Goal: Task Accomplishment & Management: Complete application form

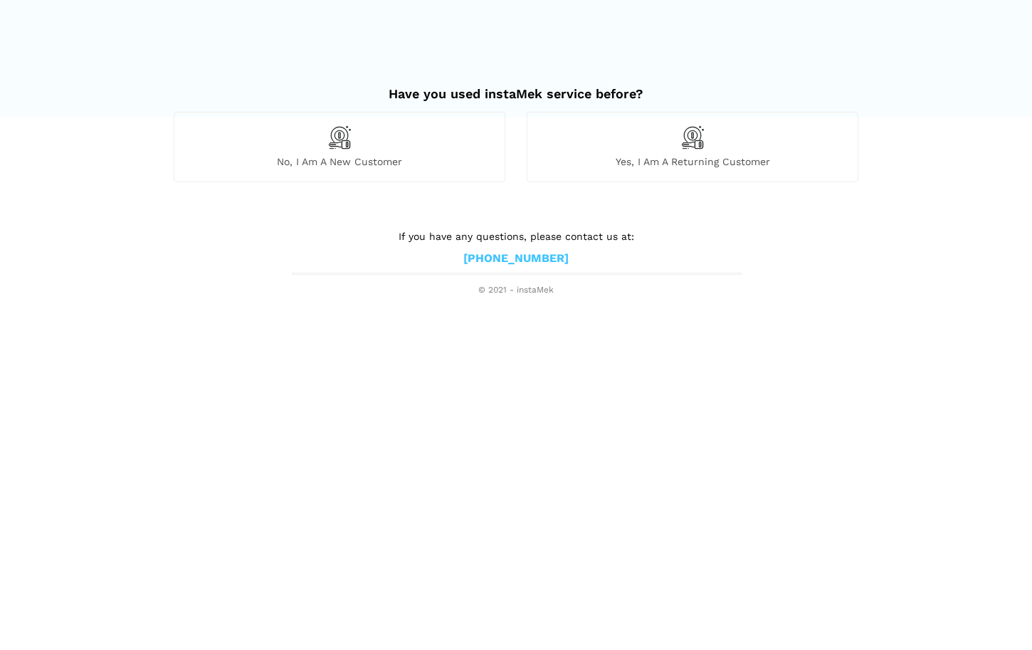
click at [372, 150] on div "No, I am a new customer" at bounding box center [340, 147] width 332 height 70
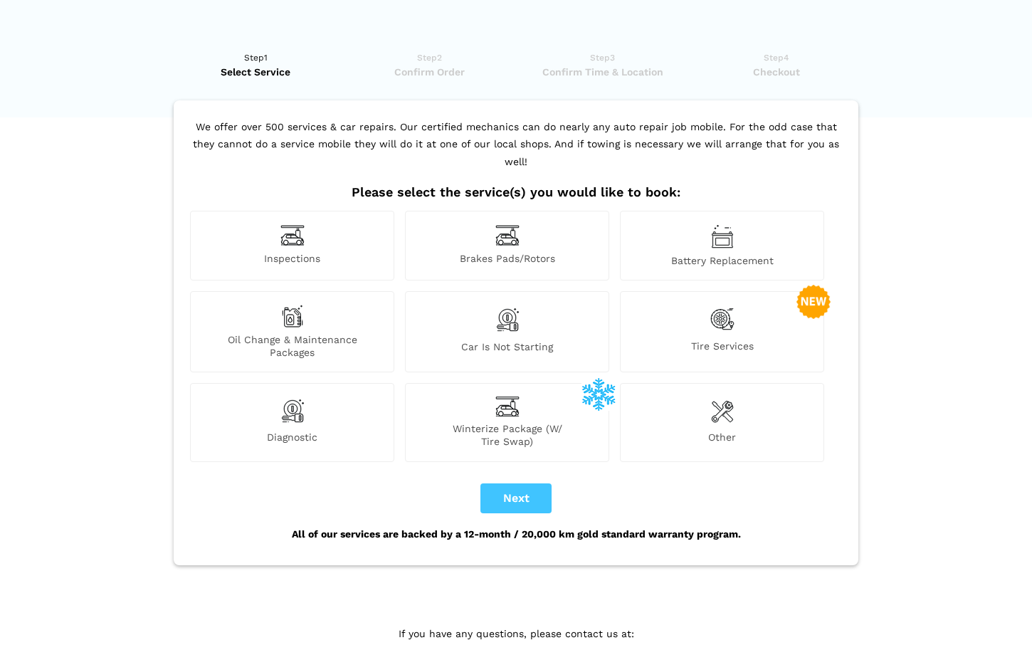
click at [707, 216] on div "Battery Replacement" at bounding box center [722, 246] width 204 height 70
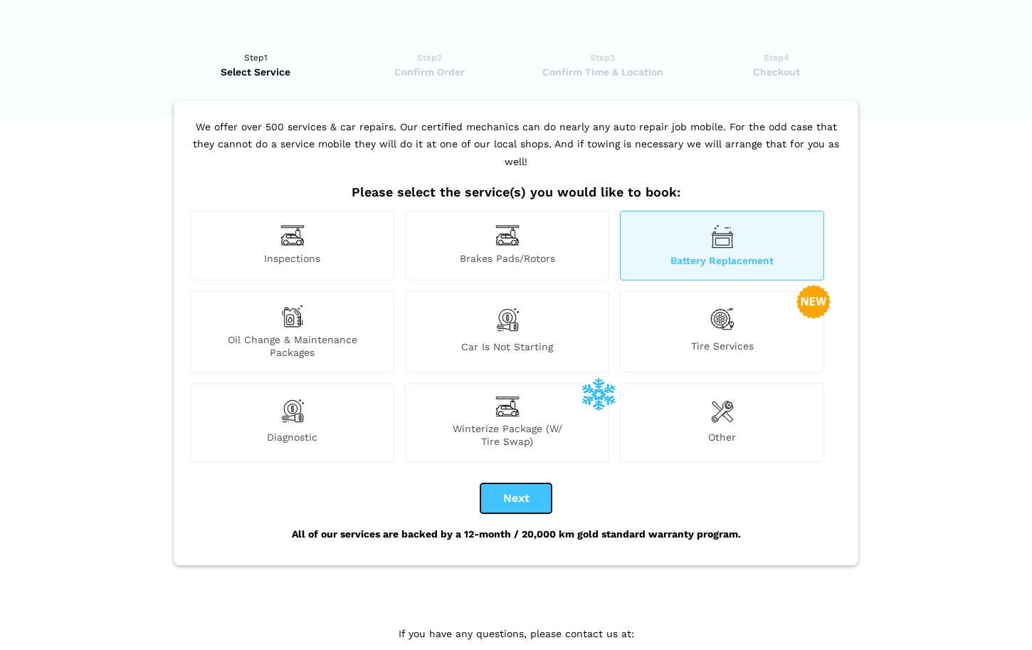
click at [518, 488] on button "Next" at bounding box center [516, 498] width 71 height 30
checkbox input "true"
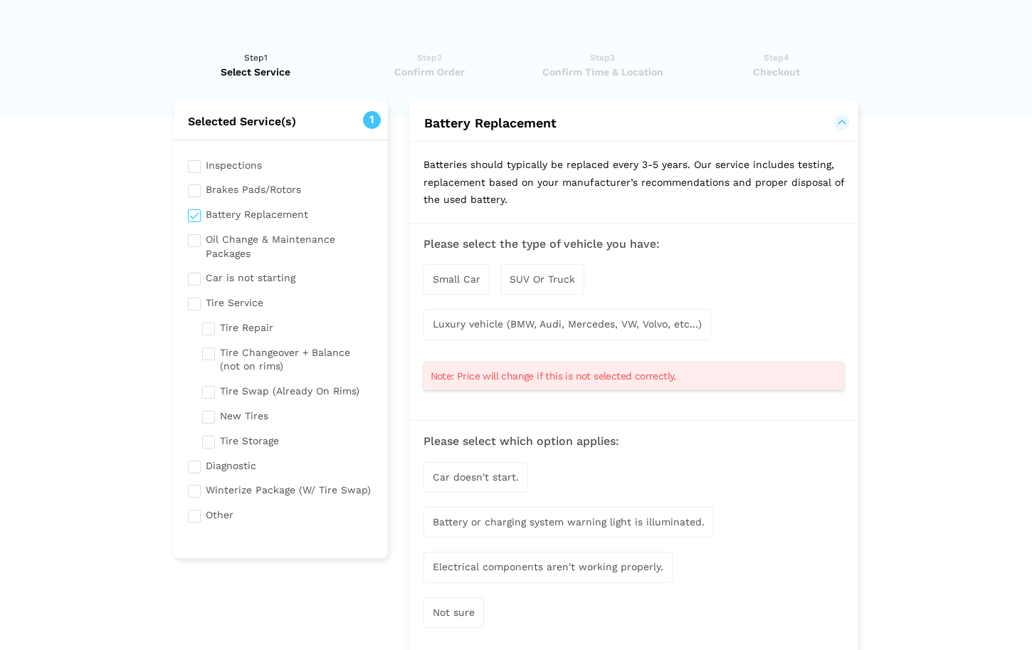
click at [546, 279] on span "SUV Or Truck" at bounding box center [542, 278] width 65 height 11
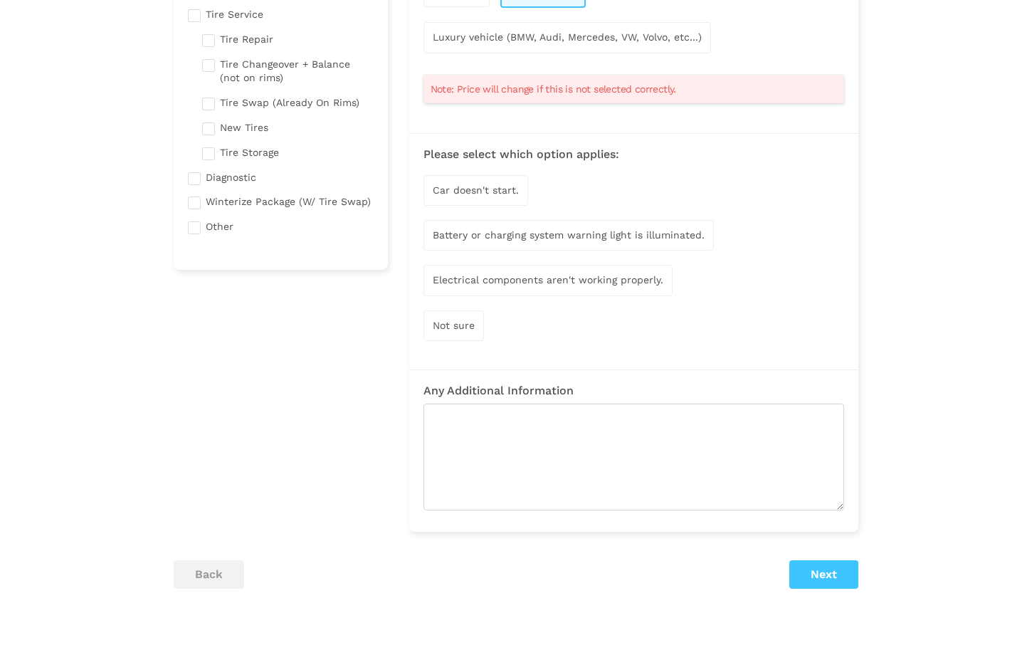
scroll to position [303, 0]
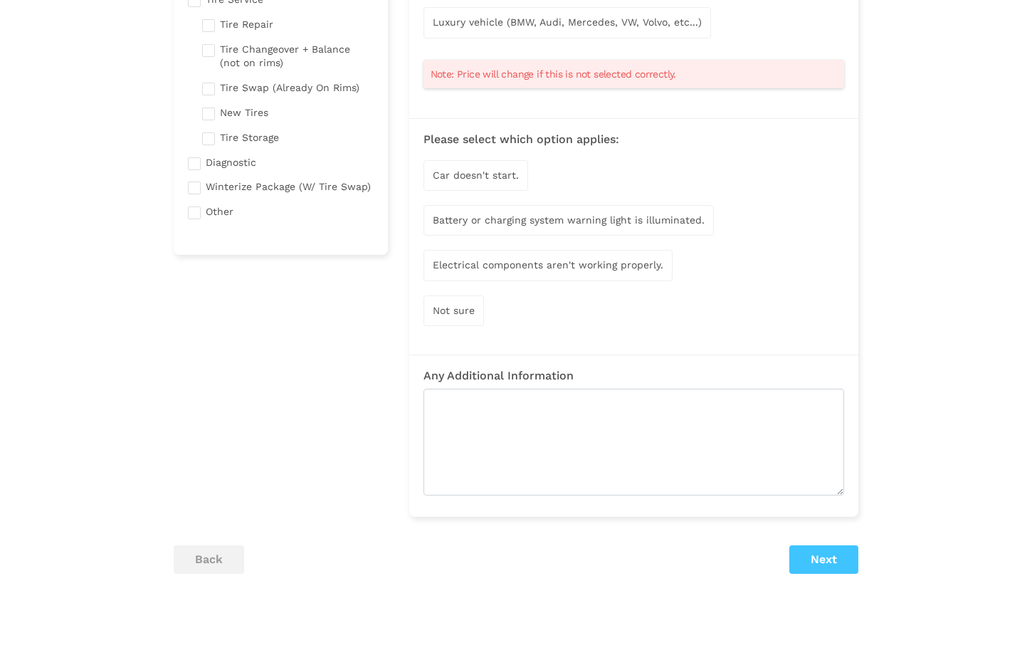
click at [479, 177] on span "Car doesn't start." at bounding box center [476, 174] width 86 height 11
click at [830, 565] on button "Next" at bounding box center [823, 561] width 69 height 28
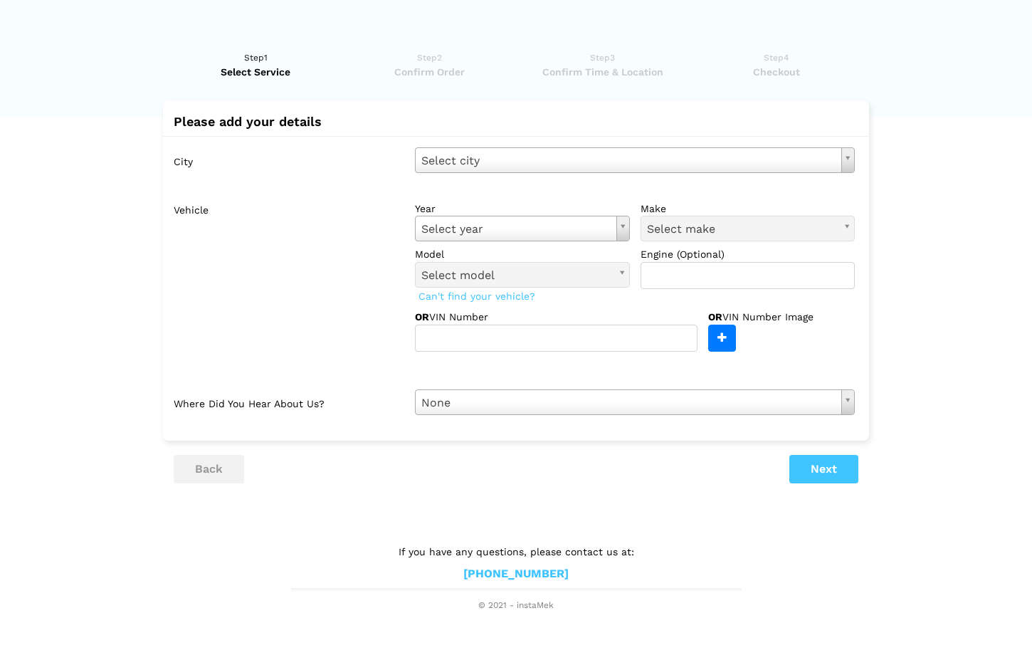
click at [545, 164] on body "Have you used instaMek service before? No, I am a new customer Yes, I am a retu…" at bounding box center [516, 306] width 1032 height 612
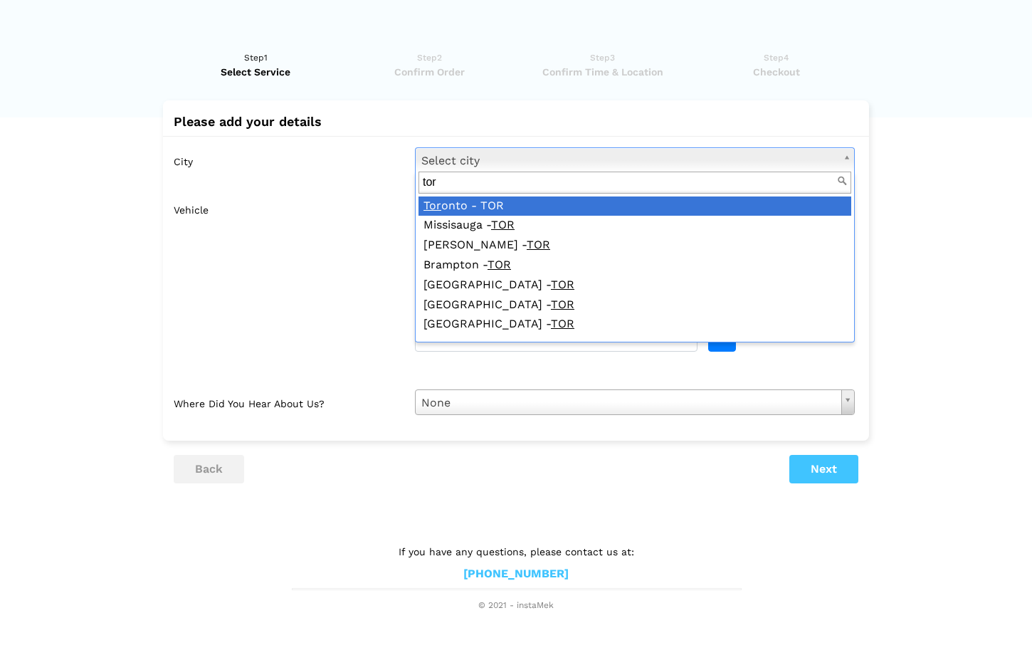
type input "tor"
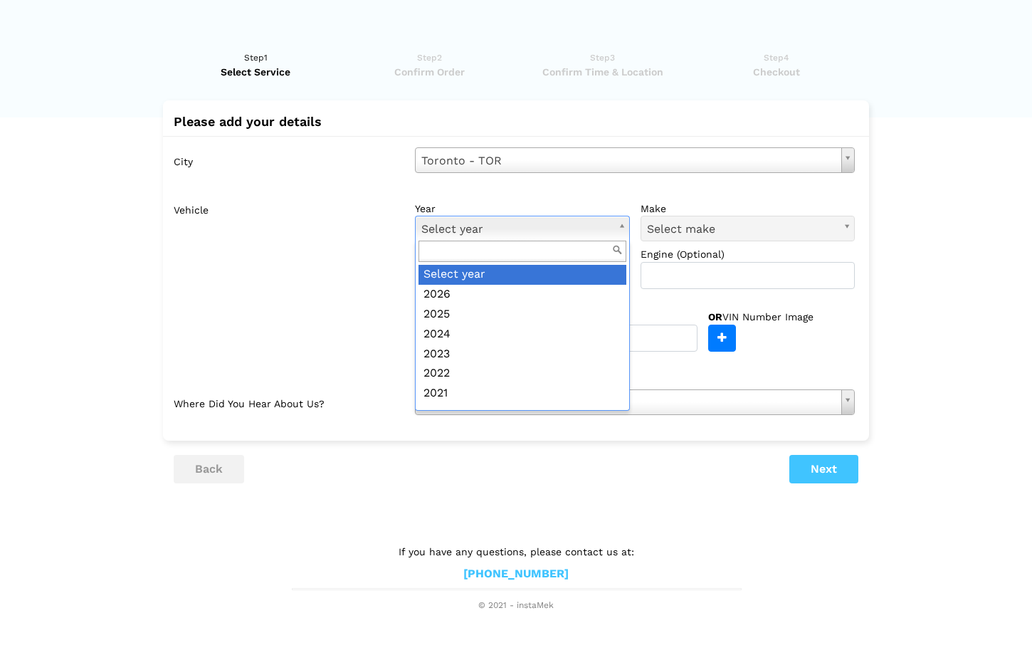
click at [474, 230] on body "Have you used instaMek service before? No, I am a new customer Yes, I am a retu…" at bounding box center [516, 306] width 1032 height 612
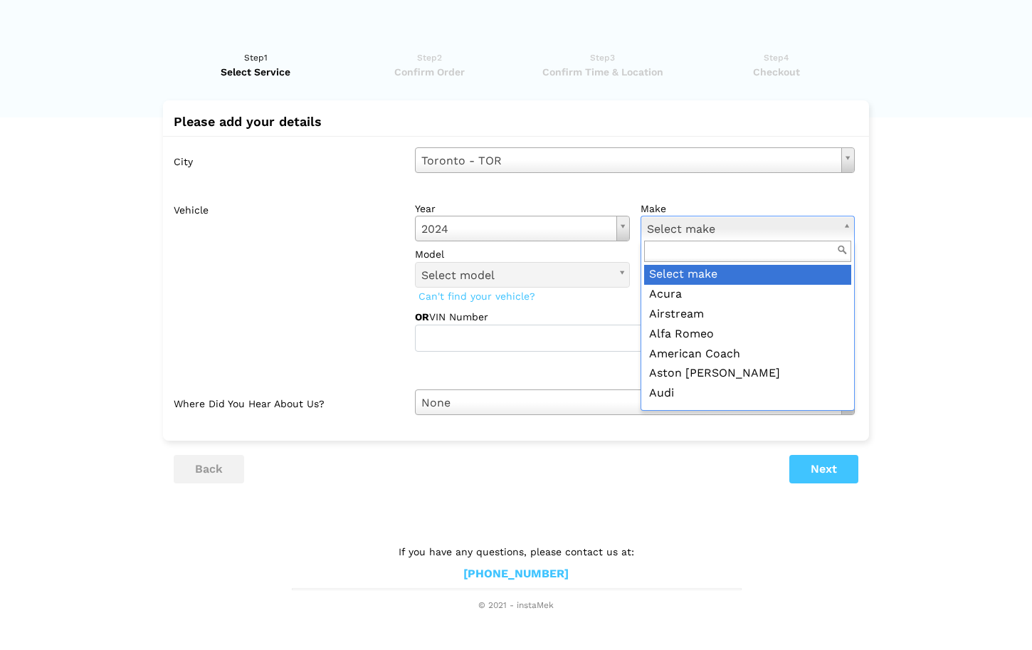
click at [675, 231] on body "Have you used instaMek service before? No, I am a new customer Yes, I am a retu…" at bounding box center [516, 306] width 1032 height 612
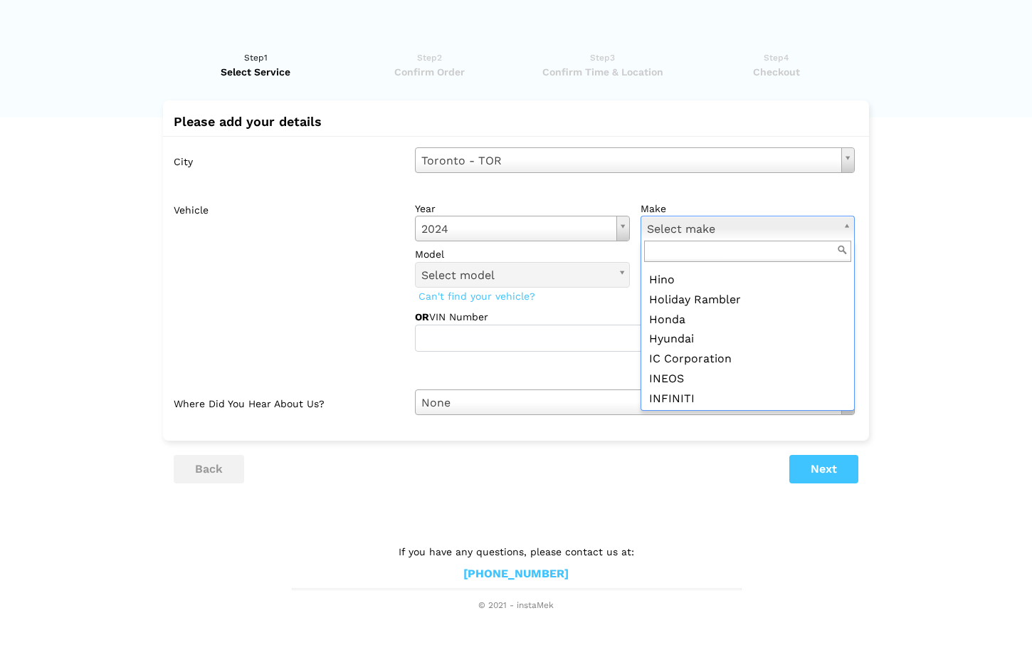
scroll to position [939, 0]
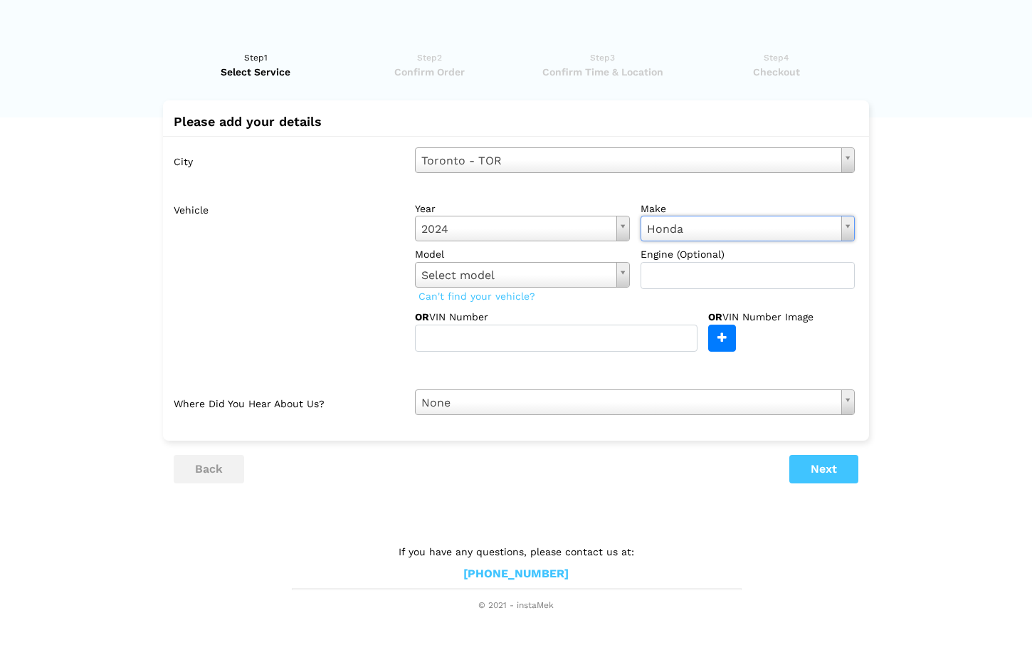
click at [618, 274] on body "Have you used instaMek service before? No, I am a new customer Yes, I am a retu…" at bounding box center [516, 306] width 1032 height 612
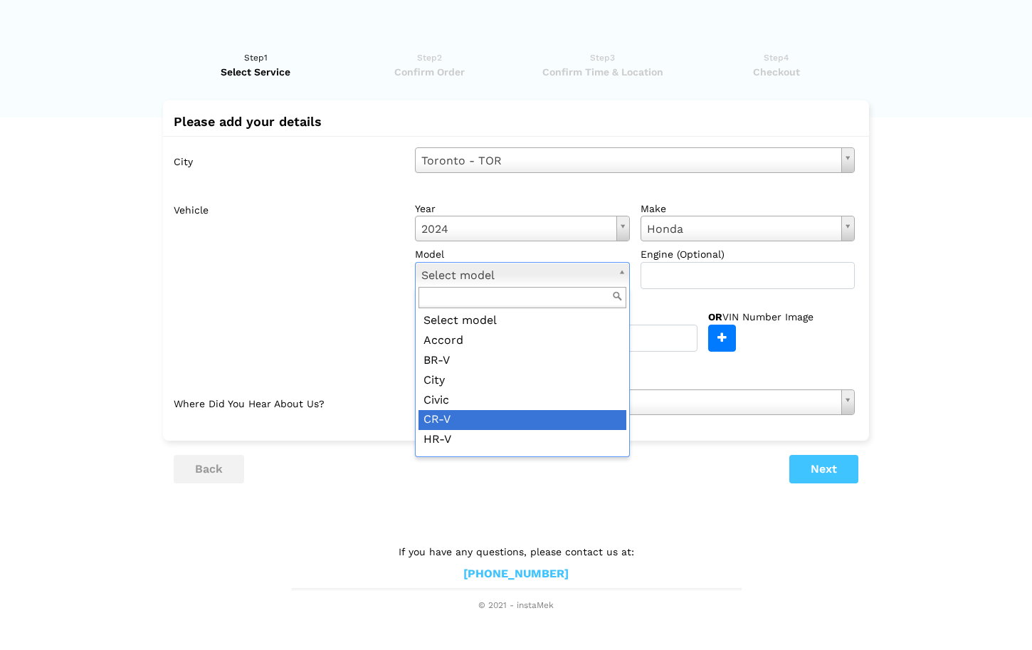
scroll to position [1, 0]
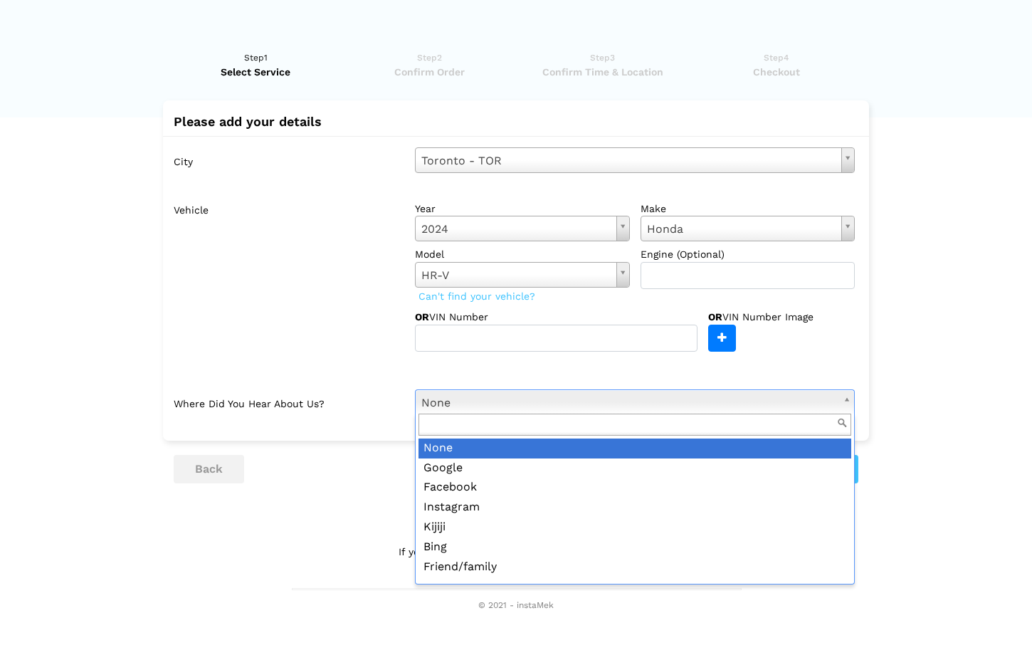
click at [540, 405] on body "Have you used instaMek service before? No, I am a new customer Yes, I am a retu…" at bounding box center [516, 306] width 1032 height 612
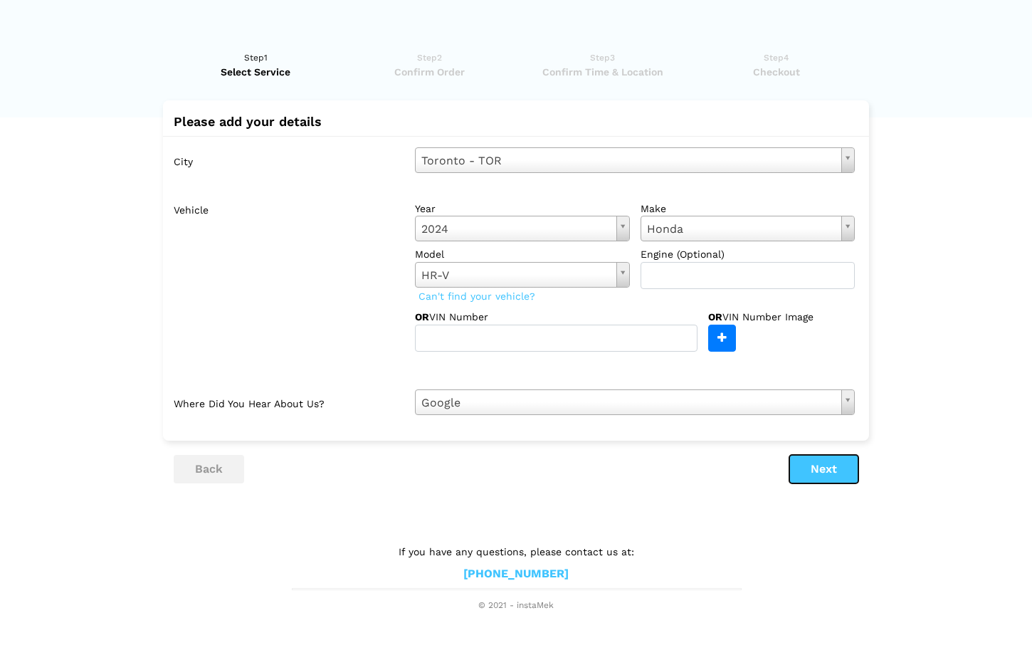
click at [853, 468] on button "Next" at bounding box center [823, 469] width 69 height 28
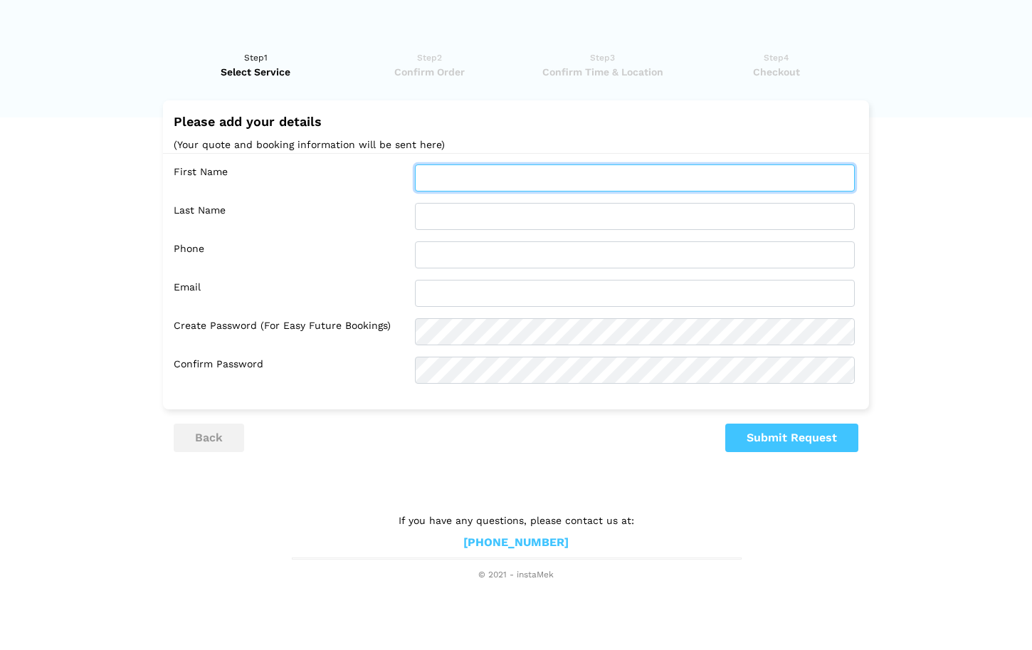
click at [443, 183] on input "text" at bounding box center [635, 177] width 440 height 27
type input "sara"
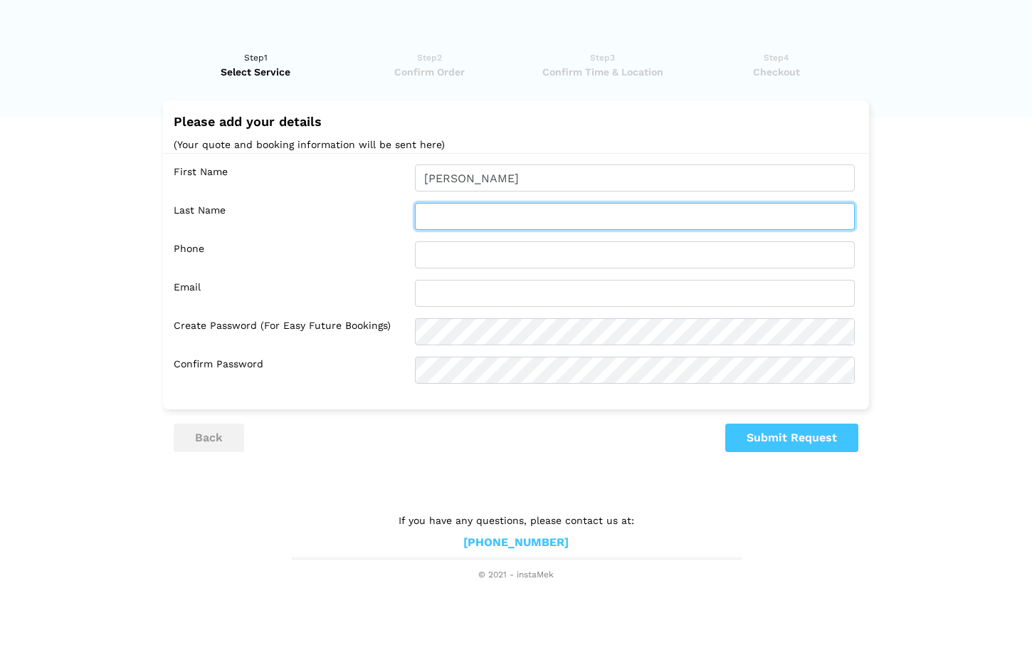
click at [446, 210] on input "text" at bounding box center [635, 216] width 440 height 27
type input "waisglass"
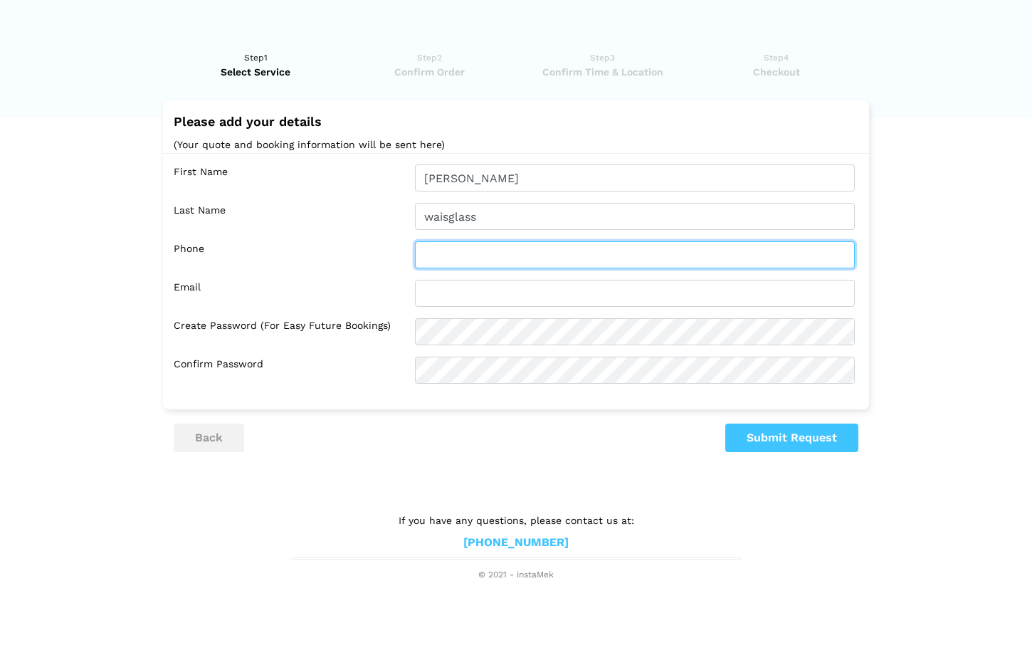
click at [444, 258] on input "text" at bounding box center [635, 254] width 440 height 27
type input "4"
type input "6474499247"
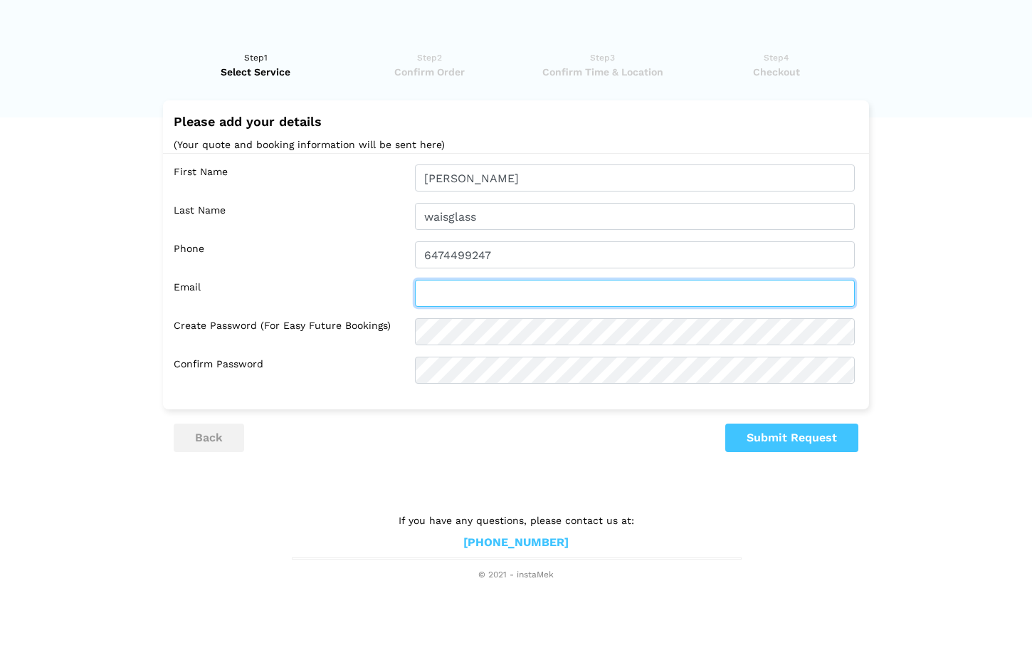
click at [441, 282] on input "text" at bounding box center [635, 293] width 440 height 27
type input "waisglass@rogers.com"
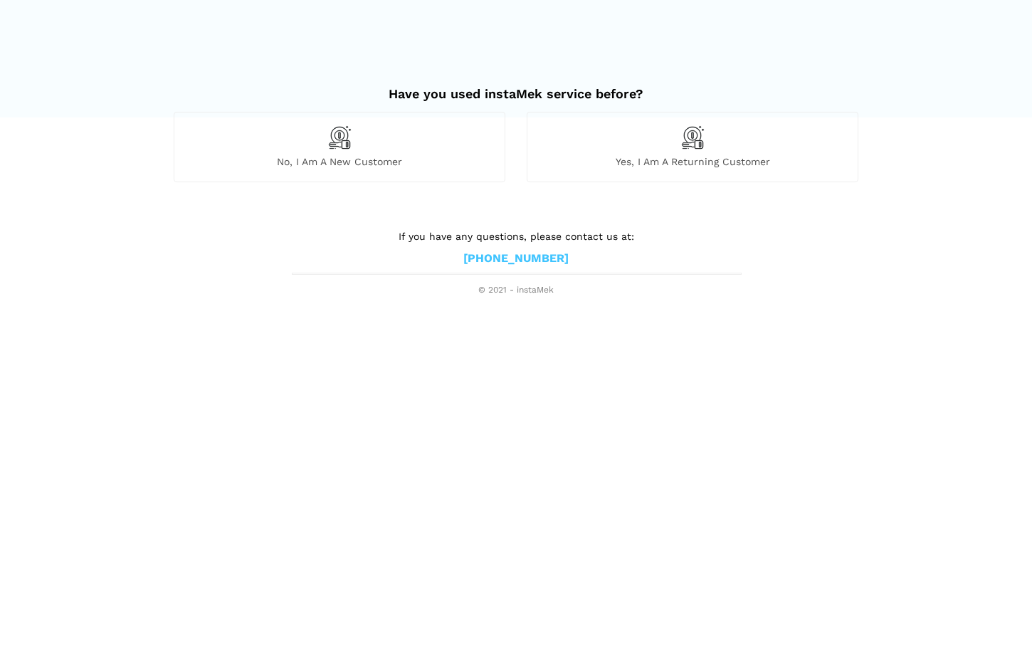
click at [312, 153] on div "No, I am a new customer" at bounding box center [340, 147] width 332 height 70
